Goal: Information Seeking & Learning: Check status

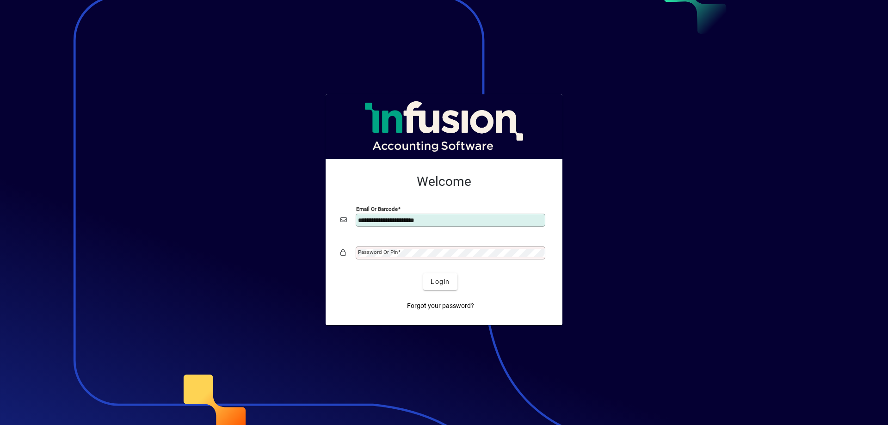
type input "**********"
click at [372, 252] on mat-label "Password or Pin" at bounding box center [378, 252] width 40 height 6
click at [450, 281] on span "submit" at bounding box center [440, 282] width 34 height 22
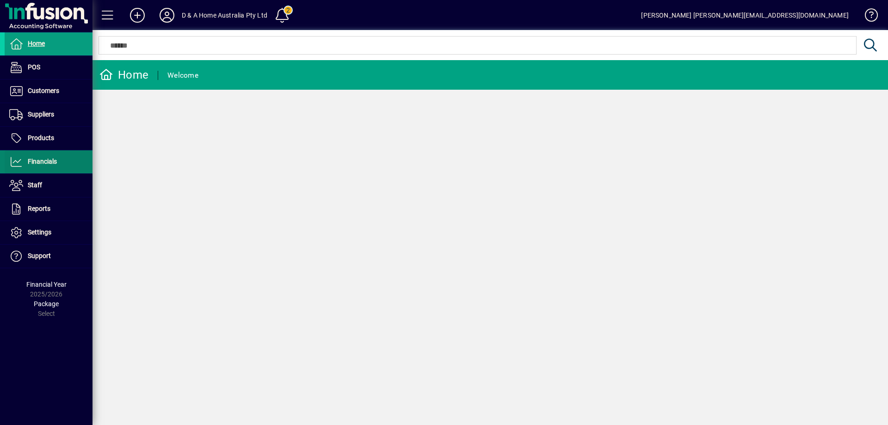
click at [41, 157] on span "Financials" at bounding box center [31, 161] width 52 height 11
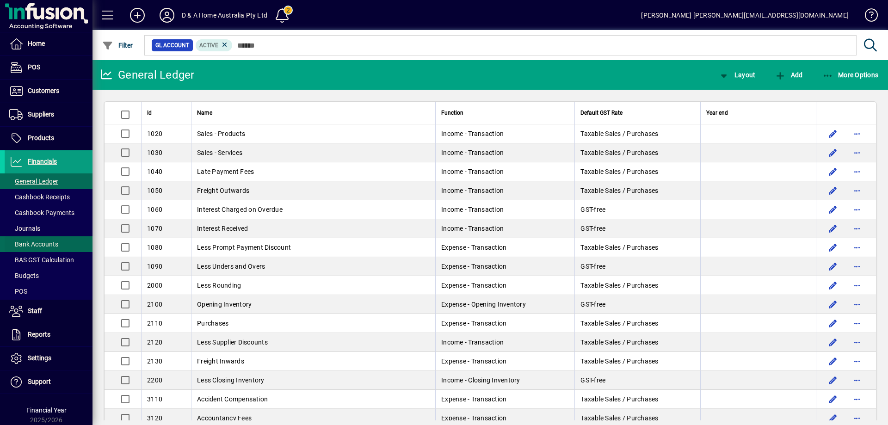
click at [54, 247] on span "Bank Accounts" at bounding box center [33, 243] width 49 height 7
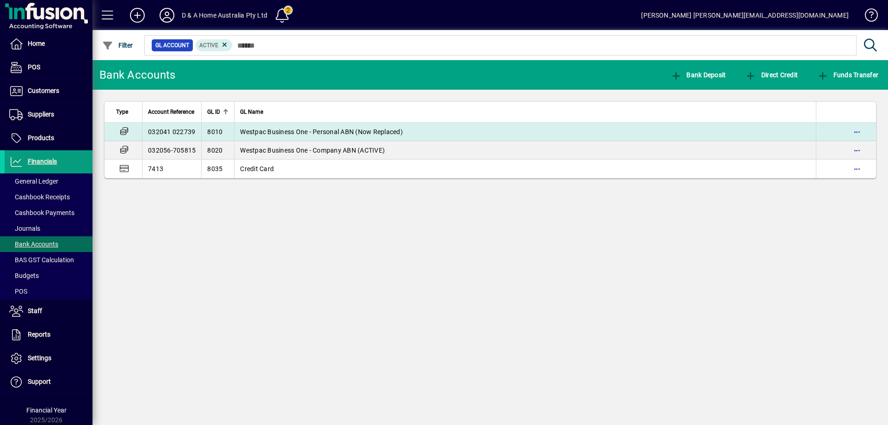
click at [309, 136] on td "Westpac Business One - Personal ABN (Now Replaced)" at bounding box center [525, 132] width 582 height 18
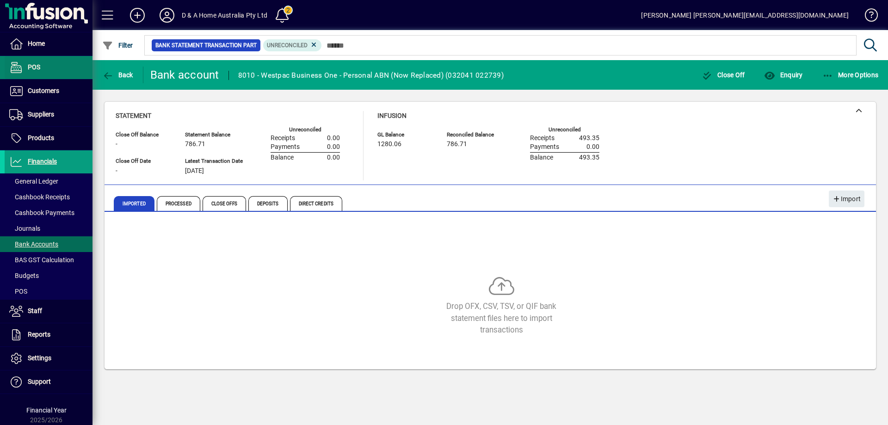
click at [34, 68] on span "POS" at bounding box center [34, 66] width 12 height 7
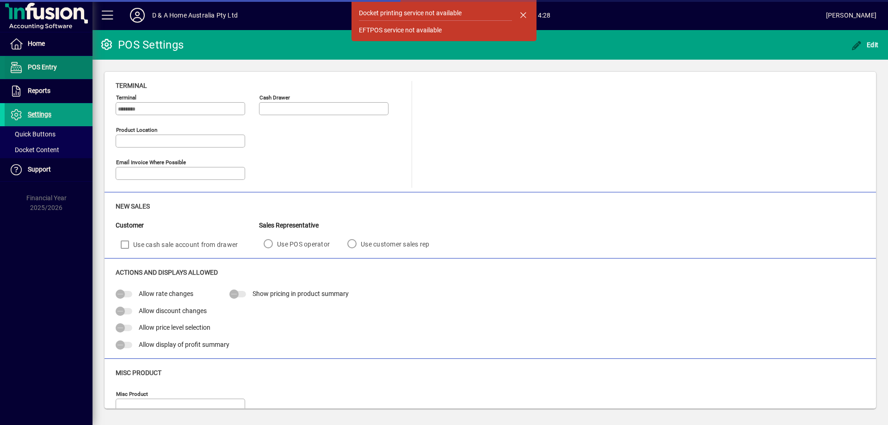
type input "**********"
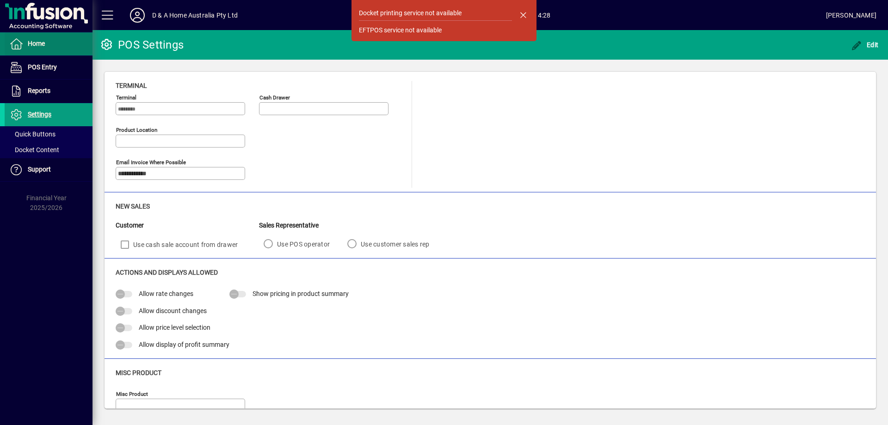
click at [40, 45] on span "Home" at bounding box center [36, 43] width 17 height 7
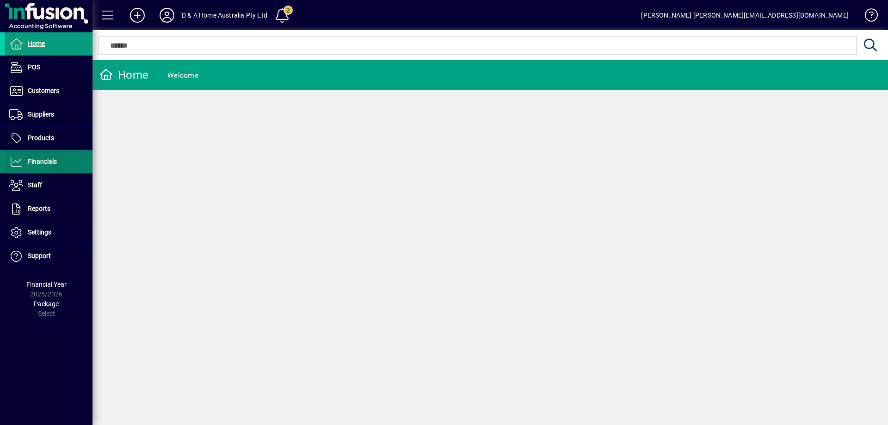
click at [41, 166] on span "Financials" at bounding box center [31, 161] width 52 height 11
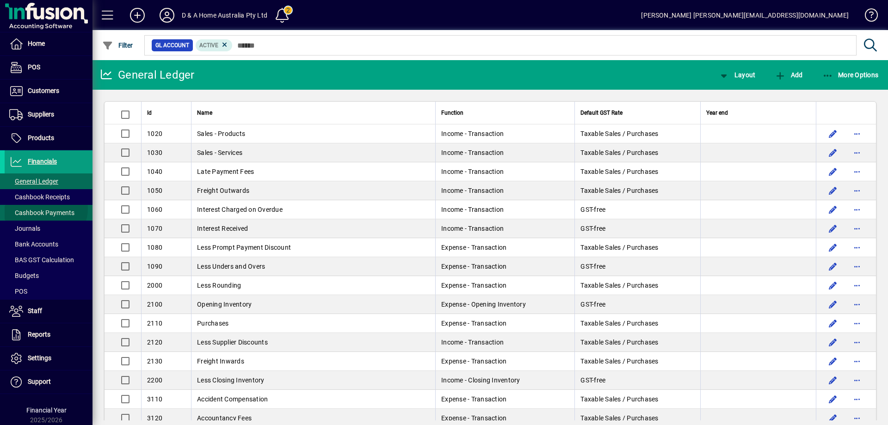
click at [46, 209] on span "Cashbook Payments" at bounding box center [40, 213] width 70 height 10
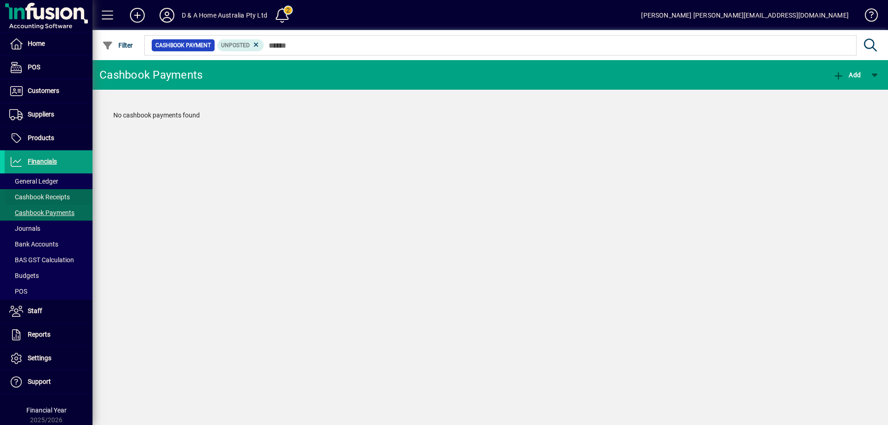
click at [52, 195] on span "Cashbook Receipts" at bounding box center [39, 196] width 61 height 7
click at [54, 183] on span "General Ledger" at bounding box center [33, 181] width 49 height 7
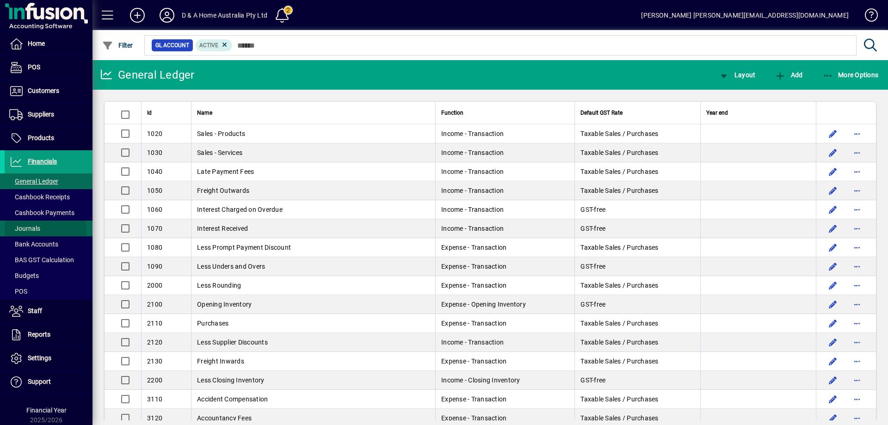
click at [37, 231] on span "Journals" at bounding box center [24, 228] width 31 height 7
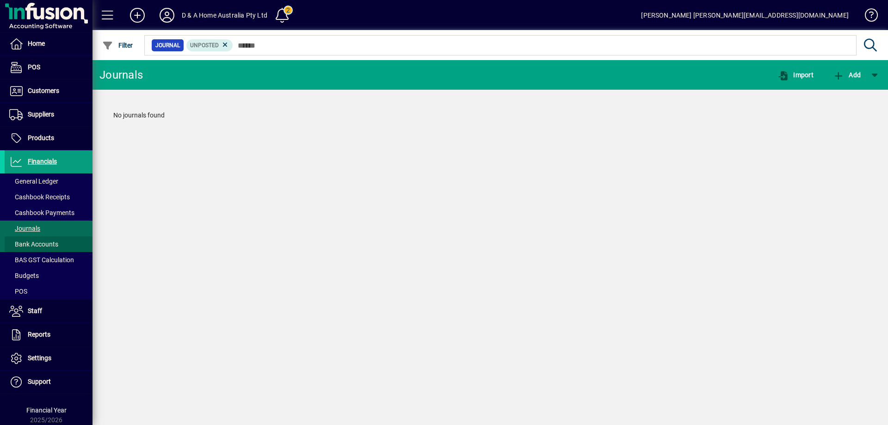
click at [49, 243] on span "Bank Accounts" at bounding box center [33, 243] width 49 height 7
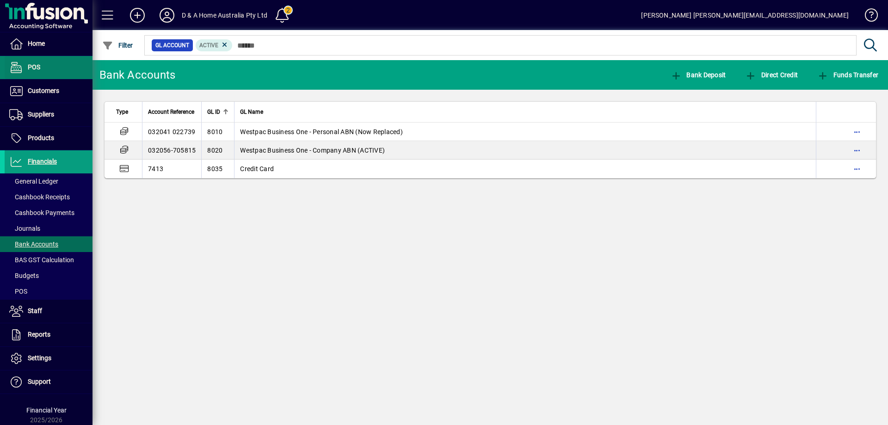
click at [46, 70] on span at bounding box center [49, 67] width 88 height 22
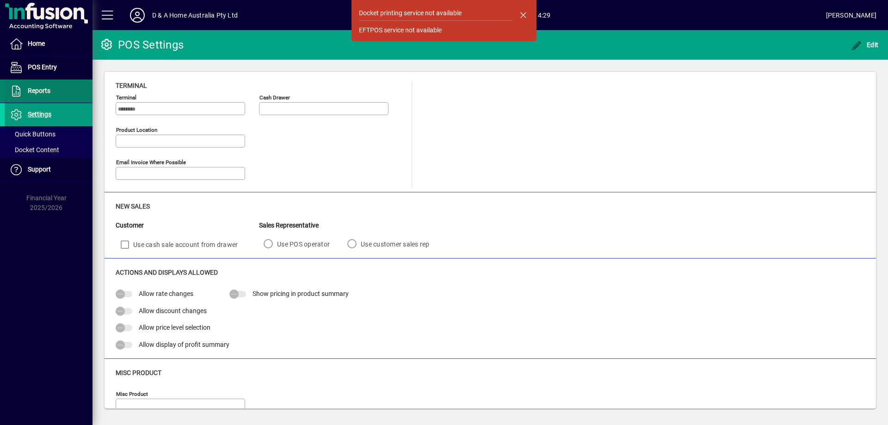
type input "**********"
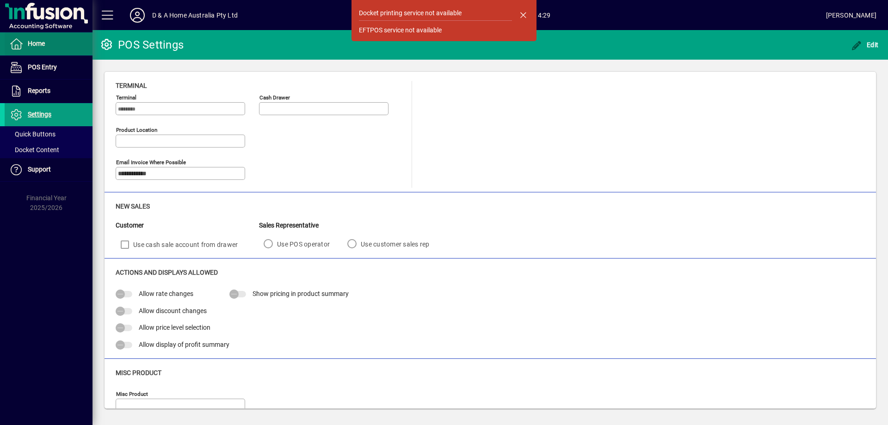
click at [39, 46] on span "Home" at bounding box center [36, 43] width 17 height 7
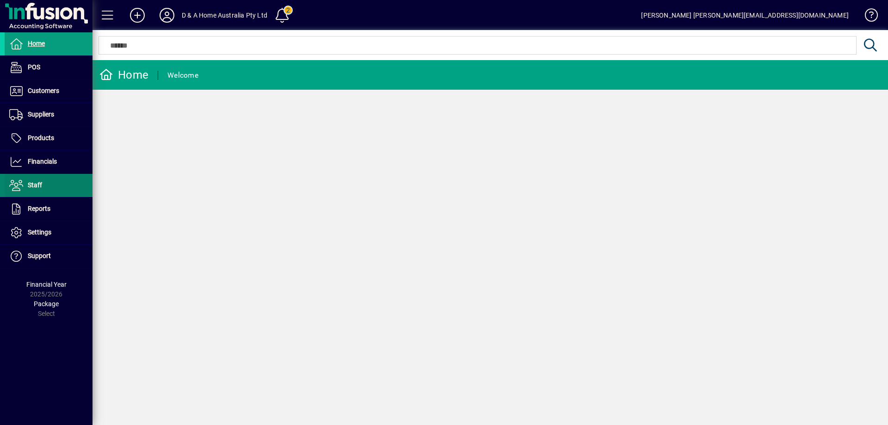
click at [43, 185] on span at bounding box center [49, 185] width 88 height 22
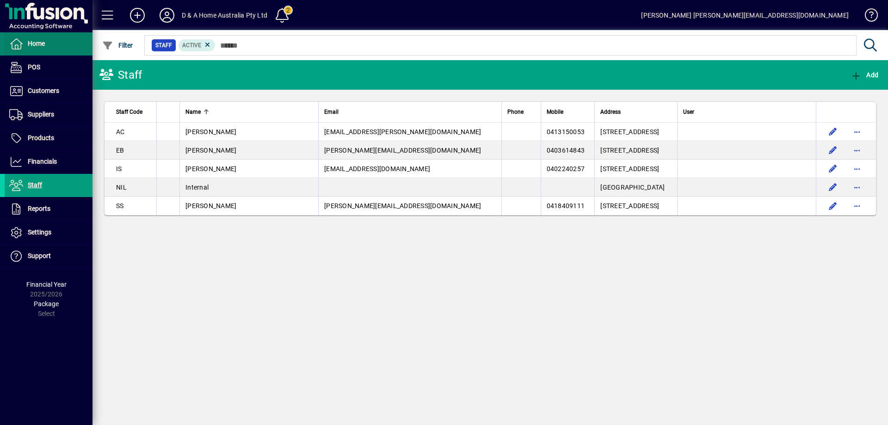
click at [49, 46] on span at bounding box center [49, 44] width 88 height 22
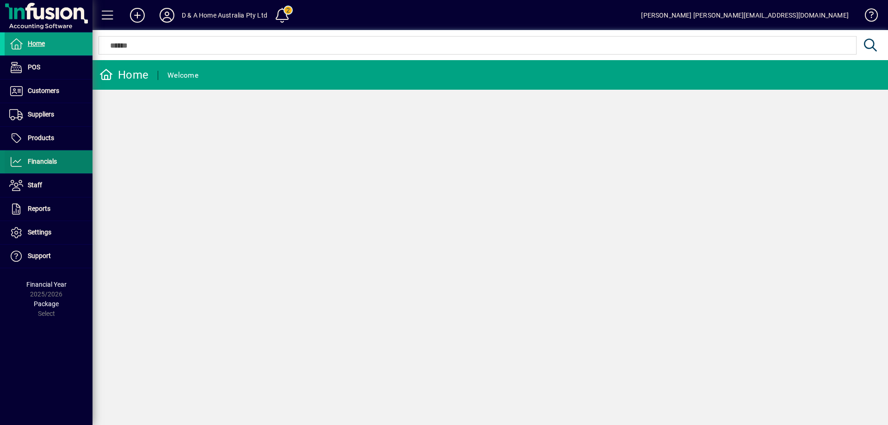
click at [33, 168] on span at bounding box center [49, 162] width 88 height 22
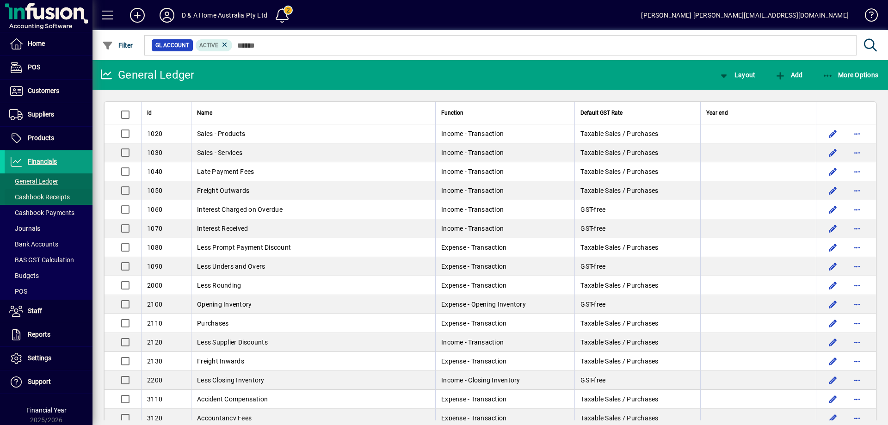
click at [66, 200] on span "Cashbook Receipts" at bounding box center [39, 196] width 61 height 7
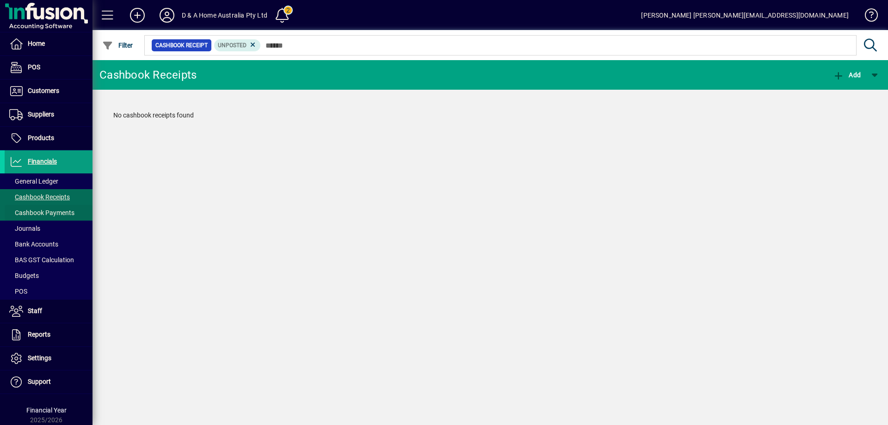
click at [41, 212] on span "Cashbook Payments" at bounding box center [41, 212] width 65 height 7
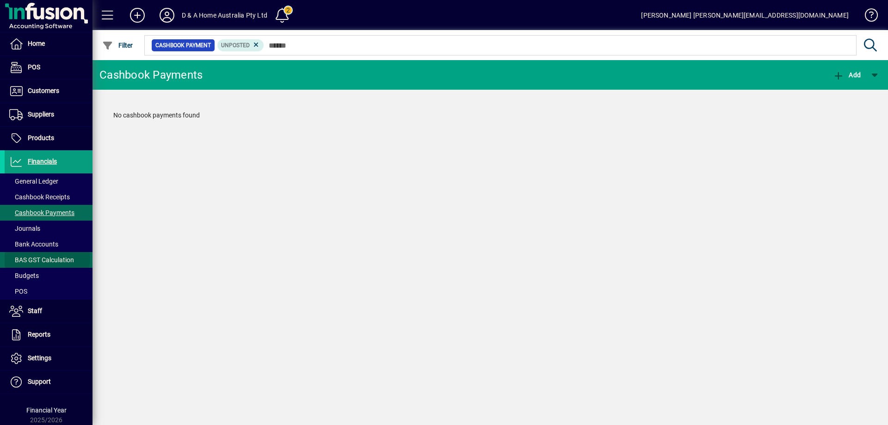
click at [47, 258] on span "BAS GST Calculation" at bounding box center [41, 259] width 65 height 7
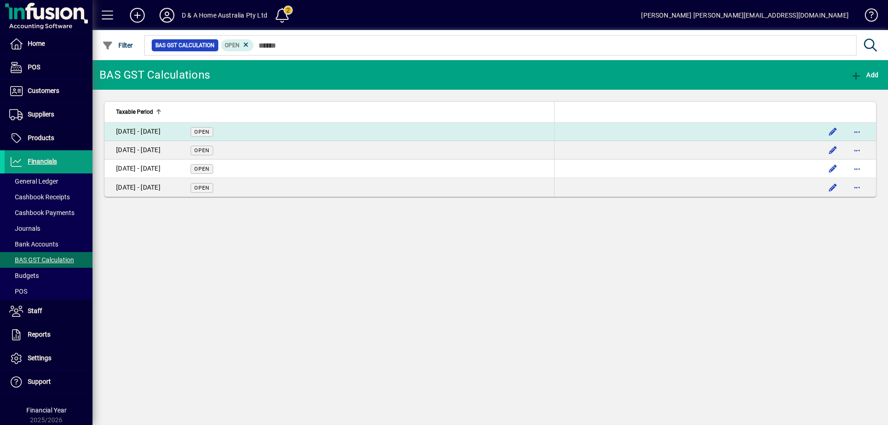
click at [160, 129] on div "01 Jul - 30 Sept 2024" at bounding box center [138, 132] width 44 height 10
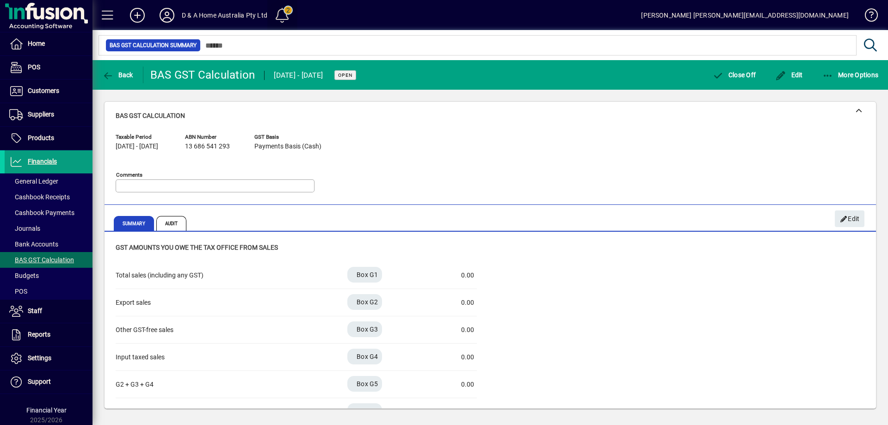
click at [283, 17] on span at bounding box center [282, 15] width 22 height 22
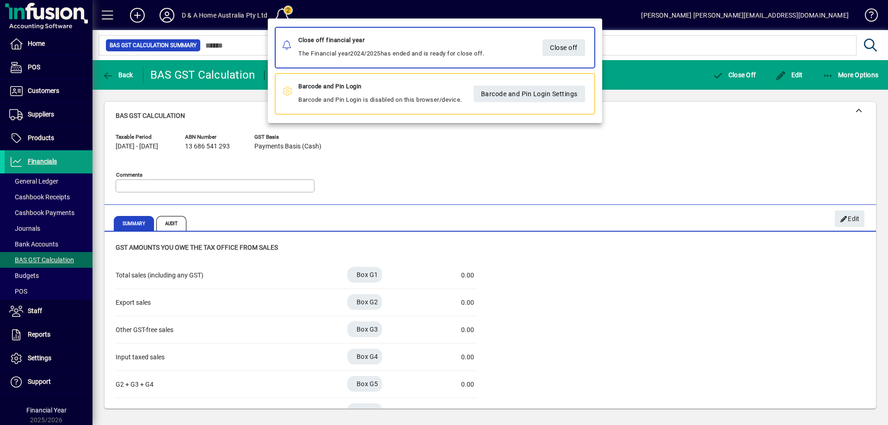
click at [632, 36] on div at bounding box center [444, 212] width 888 height 425
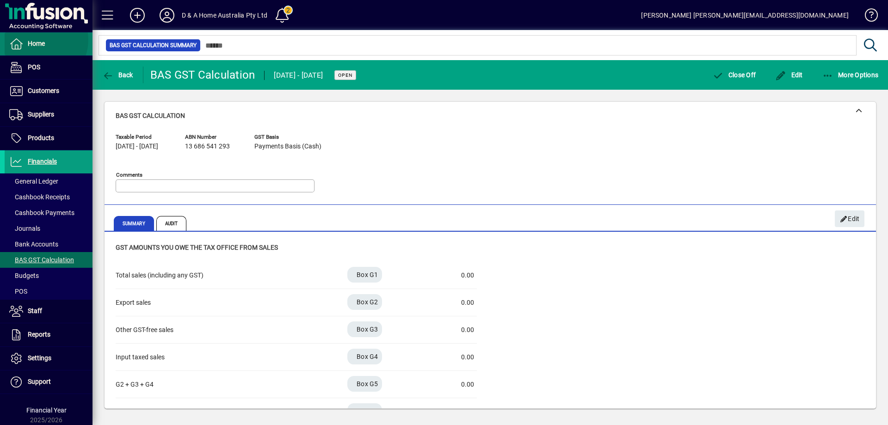
click at [40, 40] on span "Home" at bounding box center [36, 43] width 17 height 7
